Goal: Task Accomplishment & Management: Manage account settings

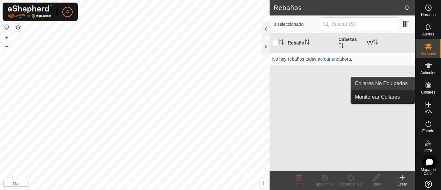
click at [401, 84] on link "Collares No Equipados" at bounding box center [383, 83] width 64 height 13
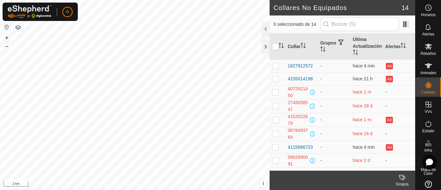
scroll to position [32, 0]
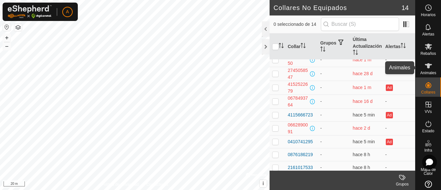
click at [422, 72] on span "Animales" at bounding box center [428, 73] width 16 height 4
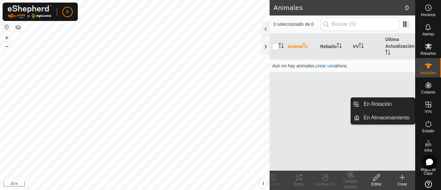
click at [425, 102] on icon at bounding box center [428, 105] width 6 height 6
click at [390, 103] on link "En Rotación" at bounding box center [386, 104] width 55 height 13
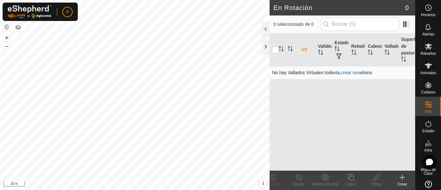
click at [351, 72] on link "crear uno" at bounding box center [350, 72] width 19 height 5
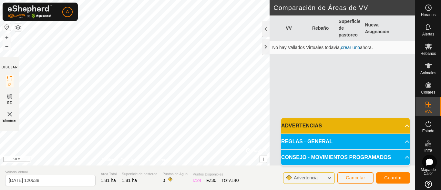
click at [404, 125] on p-accordion-header "ADVERTENCIAS" at bounding box center [345, 125] width 128 height 15
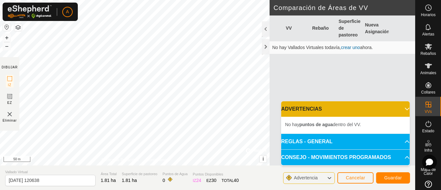
click at [403, 108] on p-accordion-header "ADVERTENCIAS" at bounding box center [345, 108] width 128 height 15
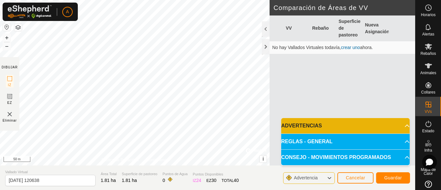
click at [401, 142] on p-accordion-header "REGLAS - GENERAL" at bounding box center [345, 141] width 128 height 15
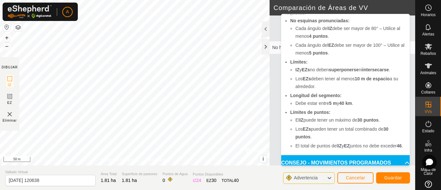
scroll to position [61, 0]
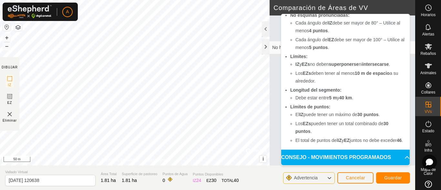
click at [395, 158] on p-accordion-header "CONSEJO - MOVIMIENTOS PROGRAMADOS" at bounding box center [345, 157] width 128 height 15
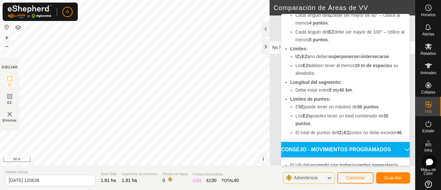
click at [398, 157] on p-accordion-header "CONSEJO - MOVIMIENTOS PROGRAMADOS" at bounding box center [345, 149] width 128 height 15
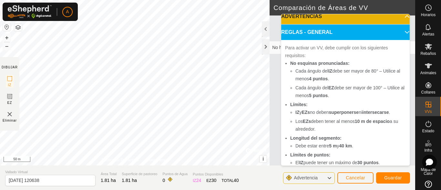
scroll to position [0, 0]
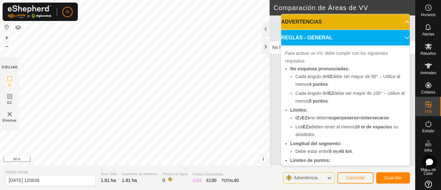
click at [398, 37] on p-accordion-header "REGLAS - GENERAL" at bounding box center [345, 37] width 128 height 15
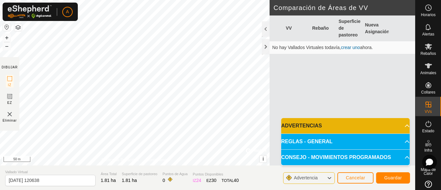
click at [401, 156] on p-accordion-header "CONSEJO - MOVIMIENTOS PROGRAMADOS" at bounding box center [345, 157] width 128 height 15
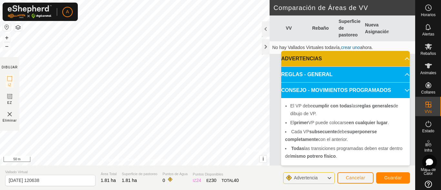
click at [400, 89] on p-accordion-header "CONSEJO - MOVIMIENTOS PROGRAMADOS" at bounding box center [345, 90] width 128 height 15
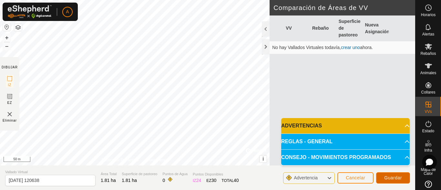
click at [391, 176] on span "Guardar" at bounding box center [393, 177] width 18 height 5
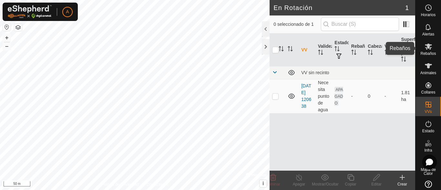
click at [432, 53] on span "Rebaños" at bounding box center [427, 54] width 15 height 4
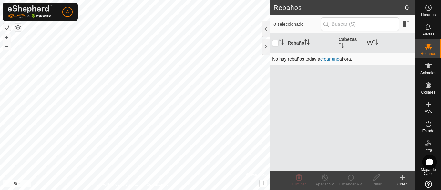
click at [330, 59] on link "crear uno" at bounding box center [329, 58] width 19 height 5
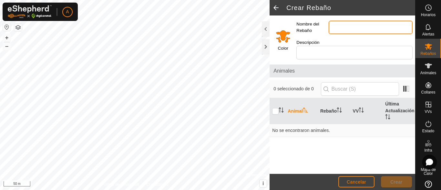
click at [359, 29] on input "Nombre del Rebaño" at bounding box center [370, 28] width 84 height 14
type input "a"
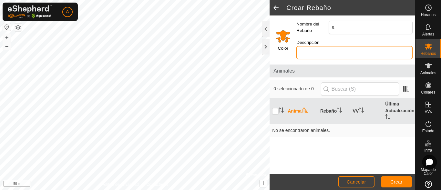
click at [312, 55] on input "Descripción" at bounding box center [354, 53] width 116 height 14
type input "a"
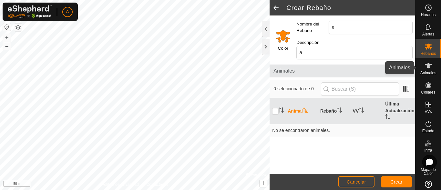
click at [427, 71] on span "Animales" at bounding box center [428, 73] width 16 height 4
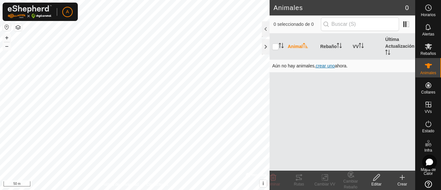
click at [323, 65] on span "crear uno" at bounding box center [324, 65] width 19 height 5
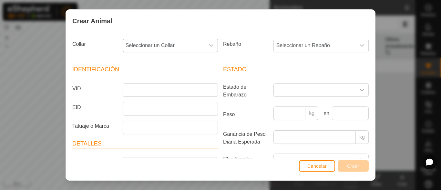
click at [208, 47] on icon "dropdown trigger" at bounding box center [210, 45] width 5 height 5
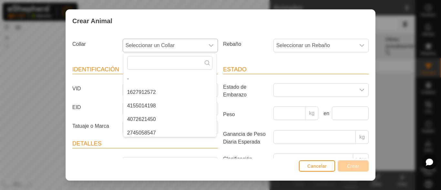
click at [140, 93] on li "1627912572" at bounding box center [169, 92] width 93 height 13
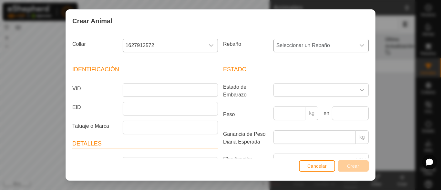
click at [359, 45] on icon "dropdown trigger" at bounding box center [361, 45] width 5 height 5
type input "a"
click at [359, 46] on icon "dropdown trigger" at bounding box center [361, 46] width 5 height 3
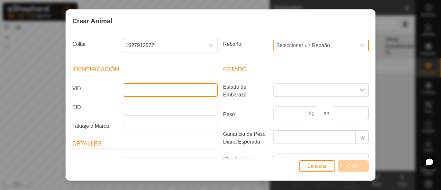
click at [138, 91] on input "VID" at bounding box center [170, 90] width 95 height 14
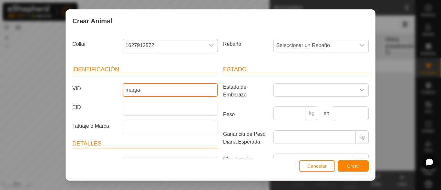
type input "marga"
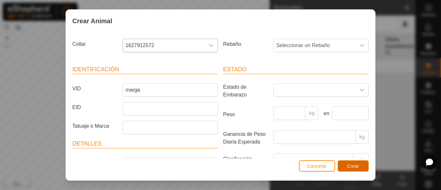
click at [355, 167] on span "Crear" at bounding box center [353, 166] width 12 height 5
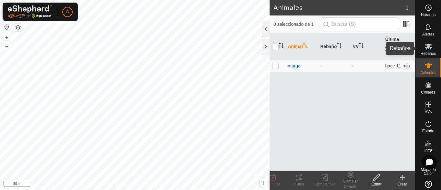
click at [428, 52] on span "Rebaños" at bounding box center [427, 54] width 15 height 4
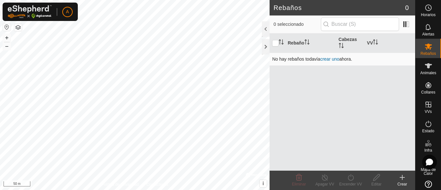
click at [329, 57] on link "crear uno" at bounding box center [329, 58] width 19 height 5
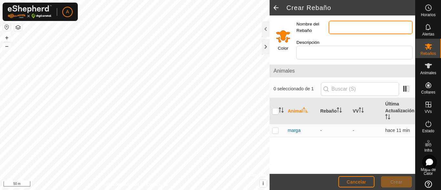
click at [355, 30] on input "Nombre del Rebaño" at bounding box center [370, 28] width 84 height 14
type input "bon"
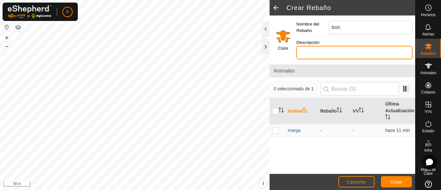
click at [337, 49] on input "Descripción" at bounding box center [354, 53] width 116 height 14
type input "r"
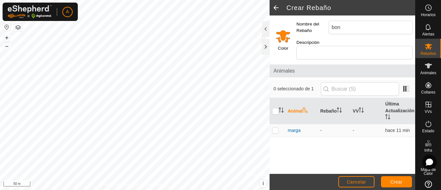
click at [284, 37] on input "Select a color" at bounding box center [282, 35] width 15 height 15
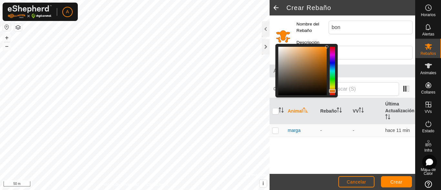
click at [331, 72] on div at bounding box center [331, 71] width 5 height 48
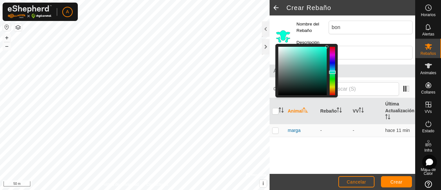
click at [290, 23] on div "Color" at bounding box center [281, 38] width 24 height 46
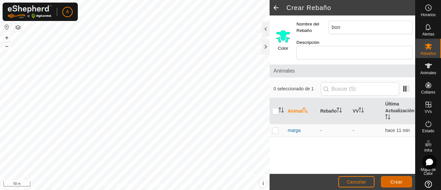
click at [397, 184] on span "Crear" at bounding box center [396, 181] width 12 height 5
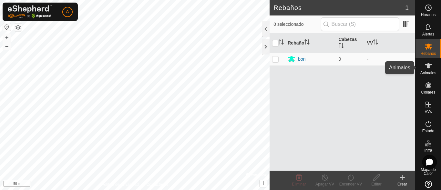
click at [424, 68] on icon at bounding box center [428, 66] width 8 height 8
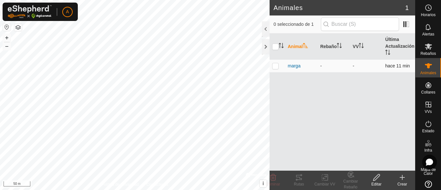
click at [274, 66] on p-checkbox at bounding box center [275, 65] width 6 height 5
checkbox input "true"
click at [275, 47] on input "checkbox" at bounding box center [275, 47] width 6 height 6
checkbox input "false"
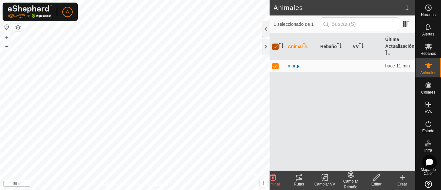
checkbox input "false"
click at [295, 67] on span "marga" at bounding box center [293, 66] width 13 height 7
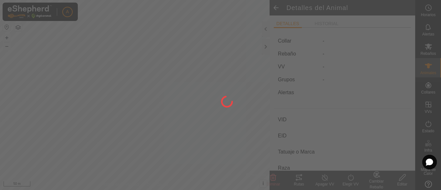
type input "marga"
type input "-"
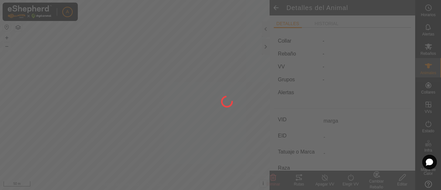
type input "0 kg"
type input "-"
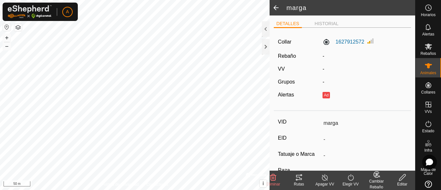
click at [324, 56] on div "-" at bounding box center [364, 56] width 89 height 8
click at [288, 55] on label "Rebaño" at bounding box center [287, 55] width 18 height 5
click at [427, 53] on span "Rebaños" at bounding box center [427, 54] width 15 height 4
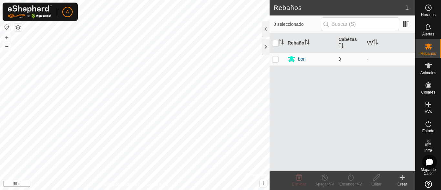
click at [276, 60] on p-checkbox at bounding box center [275, 58] width 6 height 5
checkbox input "true"
click at [425, 65] on icon at bounding box center [428, 65] width 7 height 5
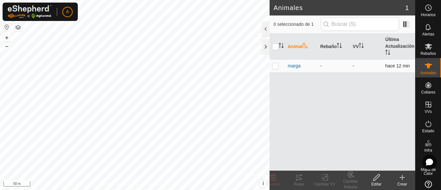
click at [275, 66] on p-checkbox at bounding box center [275, 65] width 6 height 5
checkbox input "true"
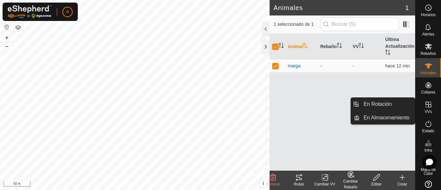
click at [347, 179] on div "Cambiar Rebaño" at bounding box center [350, 184] width 26 height 12
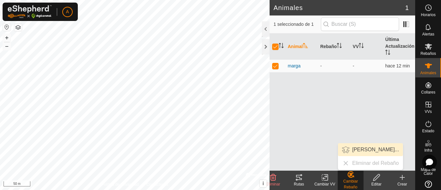
click at [359, 150] on link "[PERSON_NAME]..." at bounding box center [370, 149] width 65 height 13
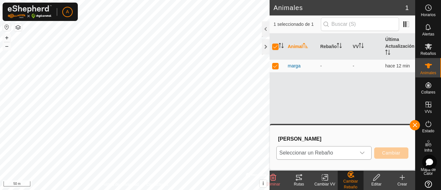
click at [364, 152] on icon "dropdown trigger" at bounding box center [361, 152] width 5 height 5
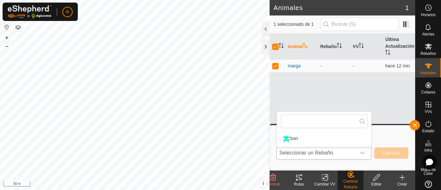
click at [308, 139] on li "bon" at bounding box center [324, 139] width 94 height 16
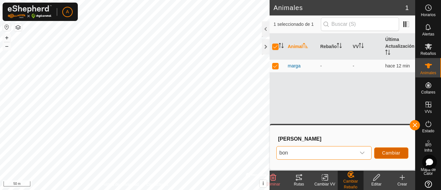
click at [390, 152] on button "Cambiar" at bounding box center [391, 152] width 34 height 11
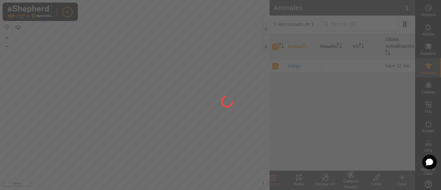
checkbox input "false"
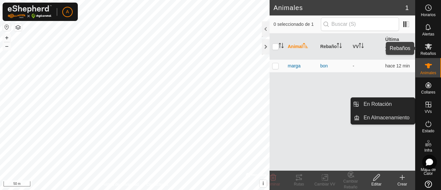
click at [427, 46] on icon at bounding box center [428, 47] width 7 height 6
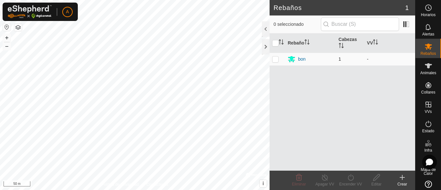
click at [276, 59] on p-checkbox at bounding box center [275, 58] width 6 height 5
checkbox input "true"
click at [353, 179] on icon at bounding box center [350, 177] width 6 height 6
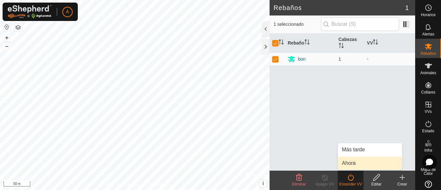
click at [351, 165] on link "Ahora" at bounding box center [370, 163] width 64 height 13
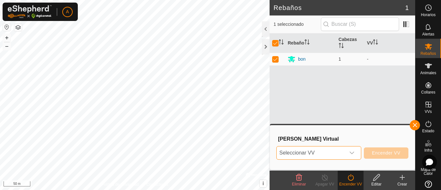
click at [341, 152] on span "Seleccionar VV" at bounding box center [310, 152] width 69 height 13
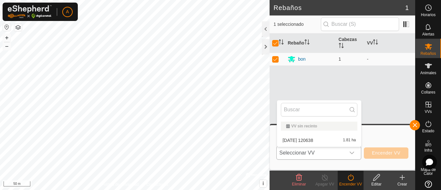
click at [325, 127] on div "VV sin recinto" at bounding box center [319, 126] width 66 height 4
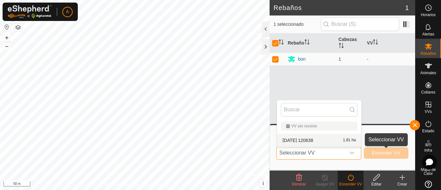
click at [382, 157] on button "Encender VV" at bounding box center [386, 152] width 45 height 11
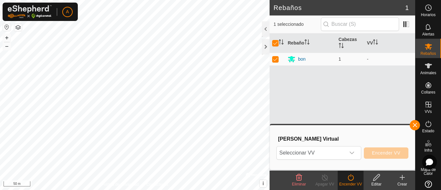
click at [301, 183] on span "Eliminar" at bounding box center [299, 184] width 14 height 5
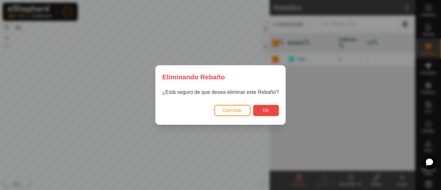
click at [265, 111] on span "Ok" at bounding box center [266, 110] width 6 height 5
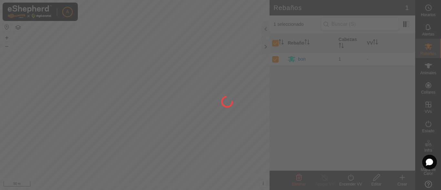
checkbox input "false"
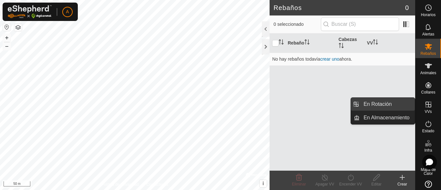
click at [388, 102] on link "En Rotación" at bounding box center [386, 104] width 55 height 13
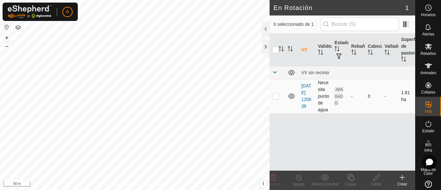
click at [278, 97] on p-checkbox at bounding box center [275, 96] width 6 height 5
checkbox input "true"
click at [275, 179] on icon at bounding box center [273, 178] width 8 height 8
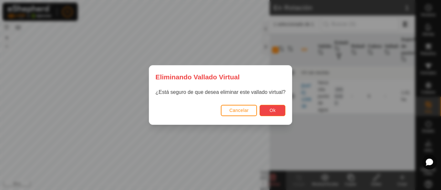
click at [274, 106] on button "Ok" at bounding box center [272, 110] width 26 height 11
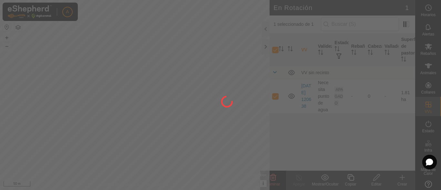
checkbox input "false"
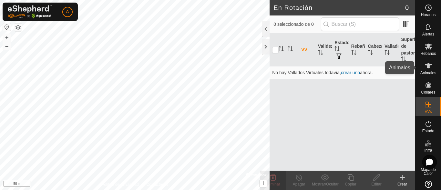
click at [423, 71] on span "Animales" at bounding box center [428, 73] width 16 height 4
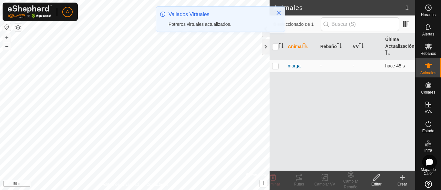
click at [274, 67] on p-checkbox at bounding box center [275, 65] width 6 height 5
checkbox input "true"
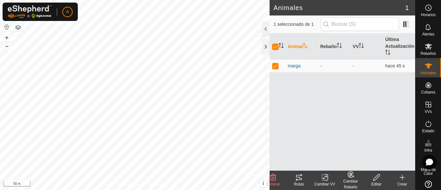
click at [276, 180] on icon at bounding box center [273, 178] width 8 height 8
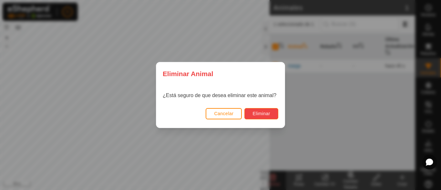
click at [261, 111] on span "Eliminar" at bounding box center [261, 113] width 18 height 5
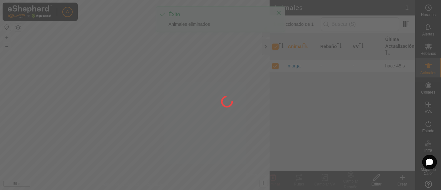
checkbox input "false"
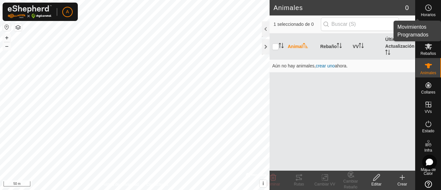
click at [425, 7] on icon at bounding box center [428, 8] width 8 height 8
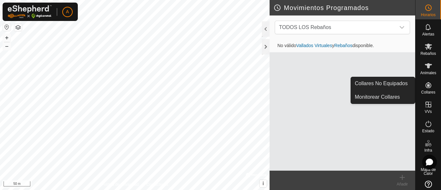
scroll to position [8, 0]
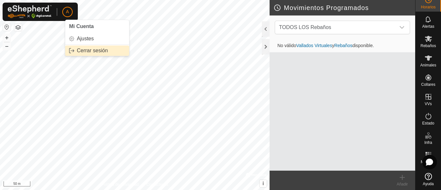
click at [87, 51] on link "Cerrar sesión" at bounding box center [97, 50] width 64 height 10
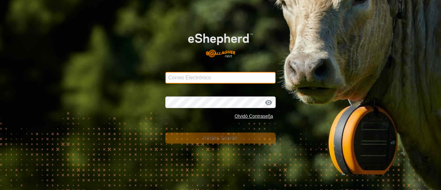
type input "[PERSON_NAME][EMAIL_ADDRESS][DOMAIN_NAME]"
